Goal: Register for event/course

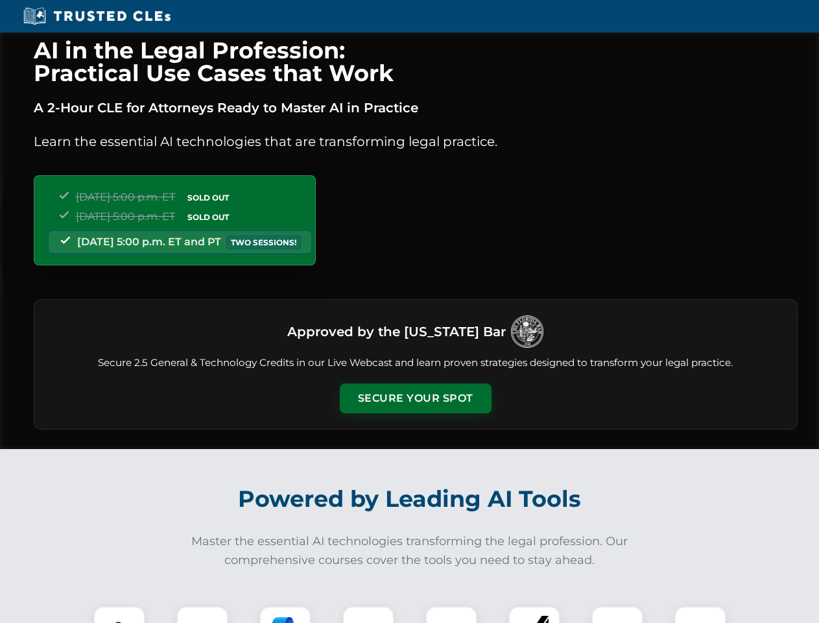
click at [415, 398] on button "Secure Your Spot" at bounding box center [416, 398] width 152 height 30
click at [119, 614] on img at bounding box center [120, 632] width 38 height 38
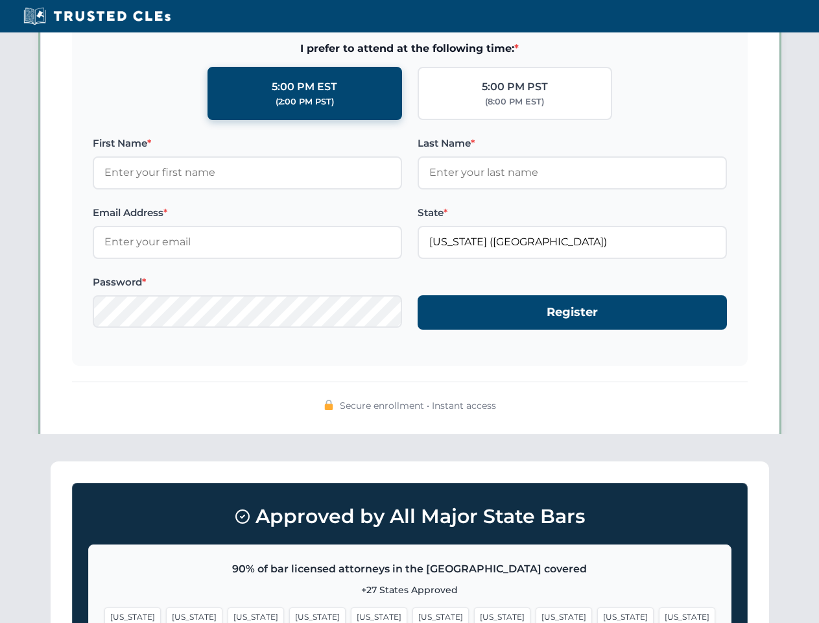
click at [474, 614] on span "[US_STATE]" at bounding box center [502, 616] width 56 height 19
click at [597, 614] on span "[US_STATE]" at bounding box center [625, 616] width 56 height 19
